Goal: Task Accomplishment & Management: Manage account settings

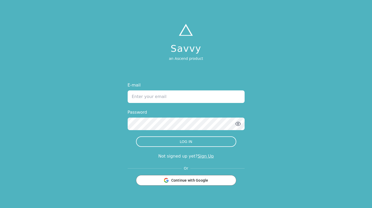
type input "miajcarter@yahoo.com"
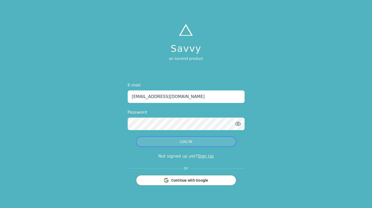
click at [173, 141] on button "LOG IN" at bounding box center [186, 141] width 100 height 10
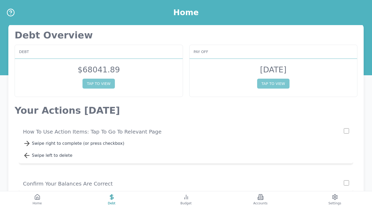
scroll to position [5, 0]
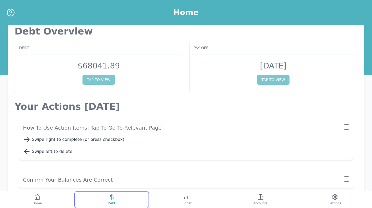
click at [126, 198] on button "Debt" at bounding box center [111, 199] width 74 height 17
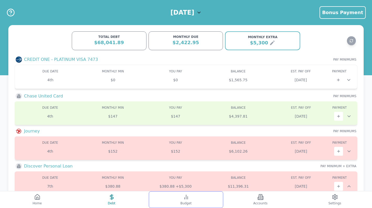
click at [178, 199] on button "Budget" at bounding box center [186, 199] width 74 height 17
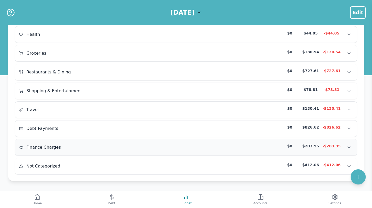
scroll to position [100, 0]
click at [254, 164] on div "Not Categorized $0 $412.06 -$412.06" at bounding box center [186, 166] width 334 height 8
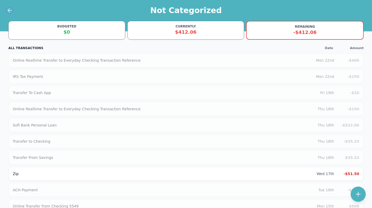
click at [12, 8] on icon at bounding box center [10, 10] width 6 height 6
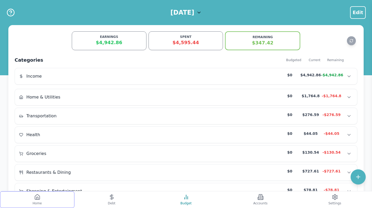
click at [40, 200] on icon at bounding box center [37, 197] width 6 height 6
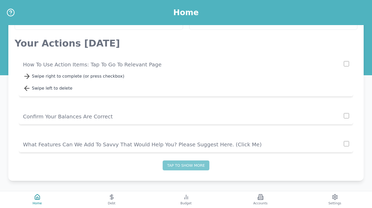
scroll to position [68, 0]
click at [333, 206] on button "Settings" at bounding box center [335, 199] width 74 height 17
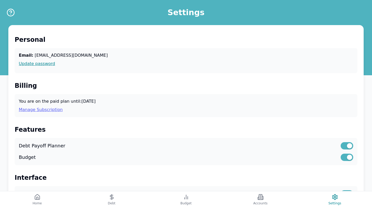
click at [57, 108] on link "Manage Subscription" at bounding box center [186, 110] width 335 height 6
